Goal: Task Accomplishment & Management: Manage account settings

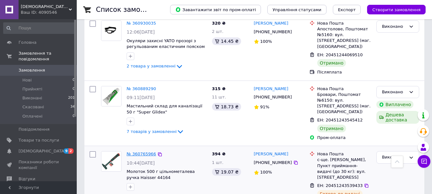
scroll to position [927, 0]
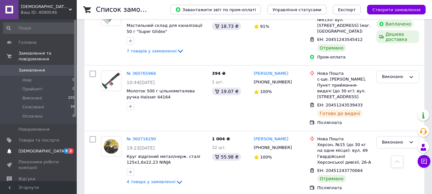
click at [48, 148] on span "[DEMOGRAPHIC_DATA]" at bounding box center [39, 151] width 41 height 6
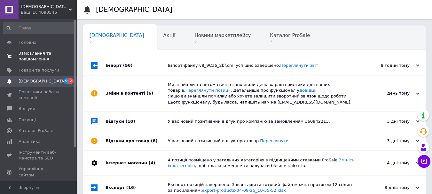
click at [27, 58] on span "Замовлення та повідомлення" at bounding box center [39, 57] width 41 height 12
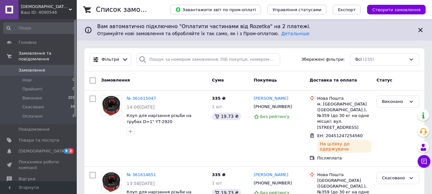
click at [32, 67] on span "Замовлення" at bounding box center [32, 70] width 27 height 6
